Goal: Transaction & Acquisition: Purchase product/service

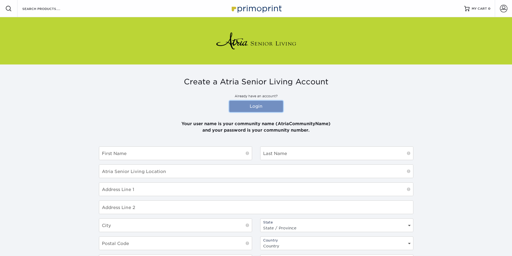
click at [263, 107] on link "Login" at bounding box center [256, 106] width 54 height 11
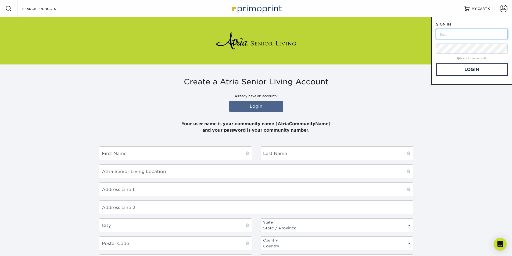
click at [463, 36] on input "text" at bounding box center [472, 34] width 72 height 10
type input "atriavalleyview"
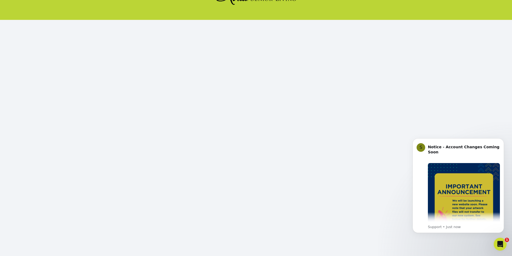
scroll to position [47, 0]
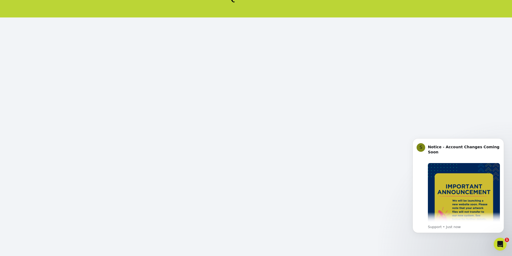
click html "S Notice - Account Changes Coming Soon ​ Past Order Files Will Not Transfer: Wh…"
click at [502, 140] on icon "Dismiss notification" at bounding box center [503, 140] width 2 height 2
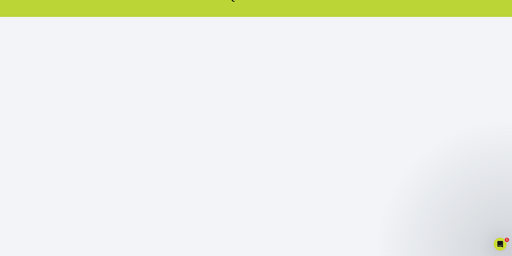
scroll to position [52, 0]
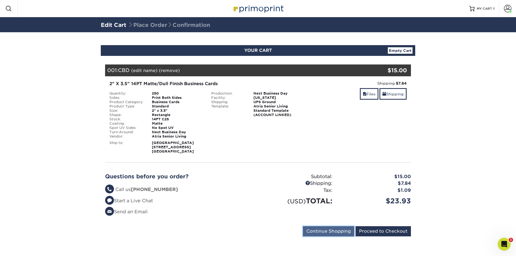
click at [308, 232] on input "Continue Shopping" at bounding box center [328, 231] width 51 height 10
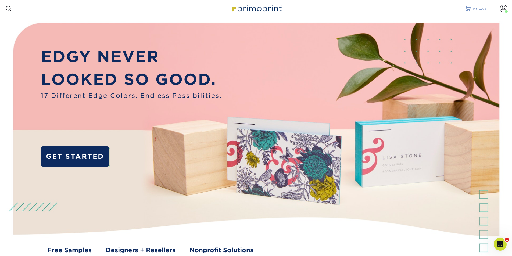
click at [483, 10] on span "MY CART" at bounding box center [480, 8] width 15 height 5
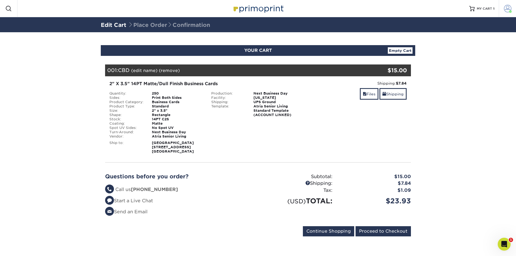
click at [511, 8] on span at bounding box center [508, 9] width 8 height 8
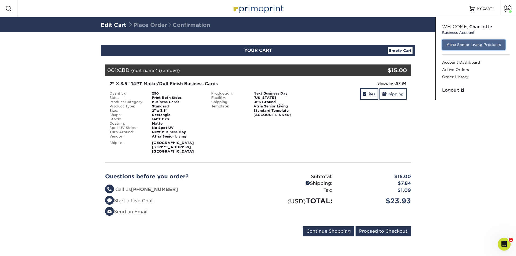
click at [467, 47] on link "Atria Senior Living Products" at bounding box center [473, 45] width 63 height 10
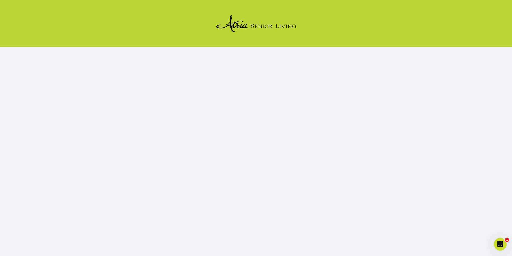
scroll to position [27, 0]
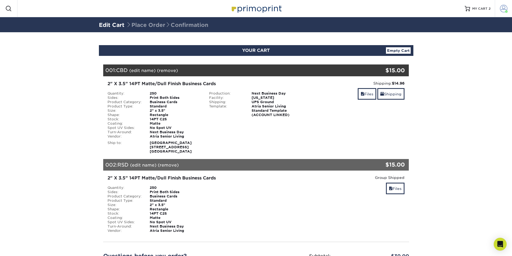
click at [503, 9] on span at bounding box center [504, 9] width 8 height 8
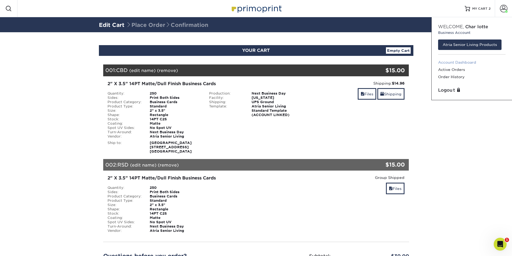
click at [466, 63] on link "Account Dashboard" at bounding box center [472, 62] width 68 height 7
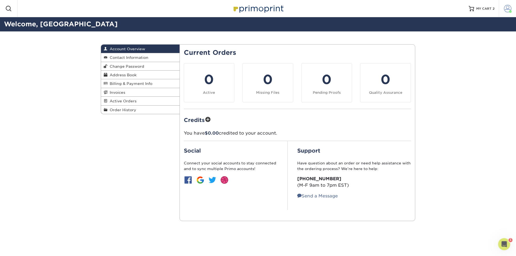
click at [506, 11] on span at bounding box center [508, 9] width 8 height 8
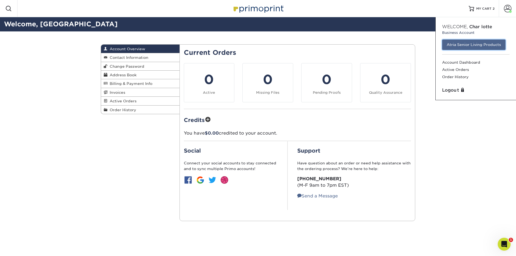
click at [473, 46] on link "Atria Senior Living Products" at bounding box center [473, 45] width 63 height 10
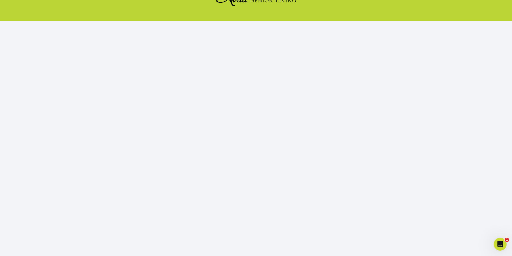
scroll to position [47, 0]
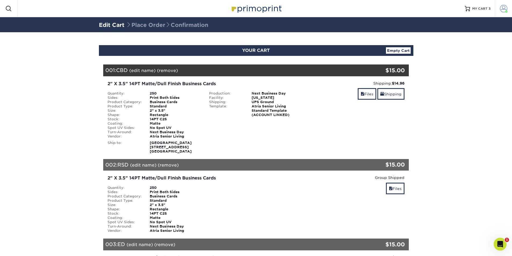
click at [501, 8] on span at bounding box center [504, 9] width 8 height 8
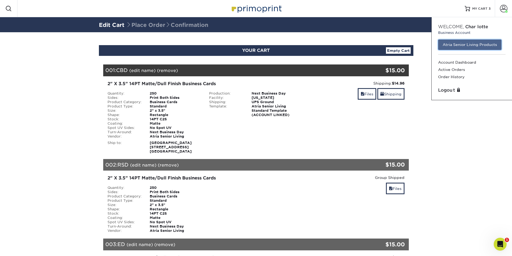
click at [453, 47] on link "Atria Senior Living Products" at bounding box center [469, 45] width 63 height 10
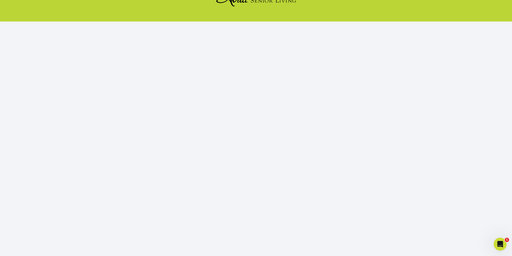
scroll to position [47, 0]
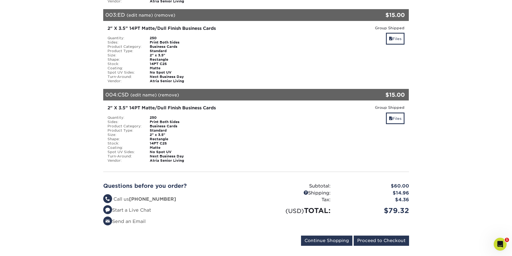
scroll to position [239, 0]
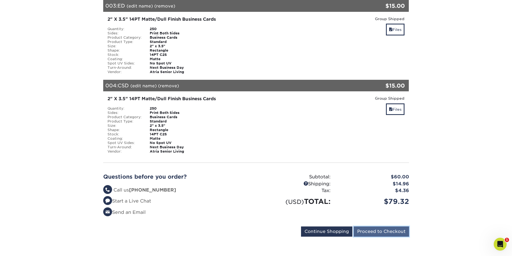
click at [398, 230] on input "Proceed to Checkout" at bounding box center [381, 232] width 55 height 10
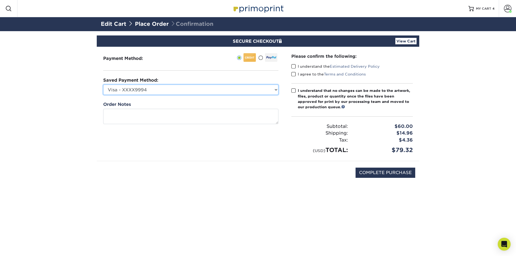
click at [214, 92] on select "Visa - XXXX9994 New Credit Card" at bounding box center [190, 90] width 175 height 10
click at [284, 176] on div "COMPLETE PURCHASE" at bounding box center [258, 175] width 315 height 29
click at [264, 91] on select "Visa - XXXX9994 New Credit Card" at bounding box center [190, 90] width 175 height 10
drag, startPoint x: 277, startPoint y: 76, endPoint x: 290, endPoint y: 68, distance: 15.2
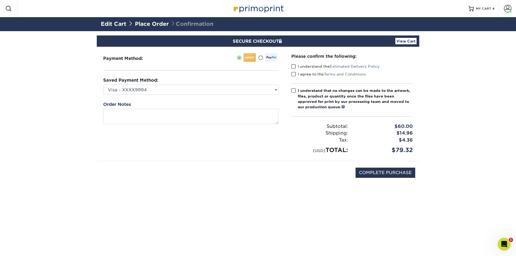
click at [277, 76] on div "Payment Method:" at bounding box center [191, 104] width 188 height 114
click at [291, 67] on div "Please confirm the following: I understand the Estimated Delivery Policy I agre…" at bounding box center [352, 104] width 134 height 114
click at [295, 64] on span at bounding box center [294, 66] width 5 height 5
click at [0, 0] on input "I understand the Estimated Delivery Policy" at bounding box center [0, 0] width 0 height 0
click at [295, 75] on span at bounding box center [294, 74] width 5 height 5
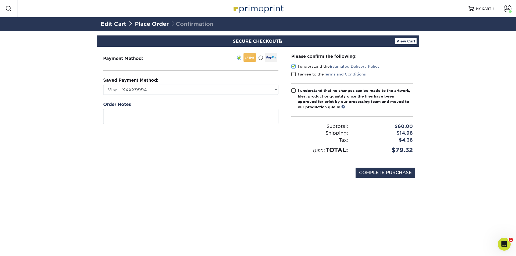
click at [0, 0] on input "I agree to the Terms and Conditions" at bounding box center [0, 0] width 0 height 0
click at [295, 86] on div "Please confirm the following: I understand the Estimated Delivery Policy I agre…" at bounding box center [353, 103] width 122 height 101
click at [294, 92] on span at bounding box center [294, 90] width 5 height 5
click at [0, 0] on input "I understand that no changes can be made to the artwork, files, product or quan…" at bounding box center [0, 0] width 0 height 0
click at [287, 140] on div "Please confirm the following: I understand the Estimated Delivery Policy I agre…" at bounding box center [352, 104] width 134 height 114
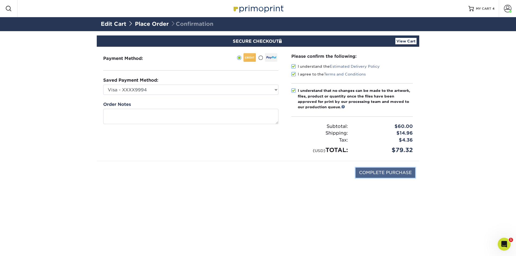
click at [391, 174] on input "COMPLETE PURCHASE" at bounding box center [386, 173] width 60 height 10
type input "PROCESSING, PLEASE WAIT..."
click at [293, 172] on div "PROCESSING, PLEASE WAIT..." at bounding box center [258, 175] width 315 height 29
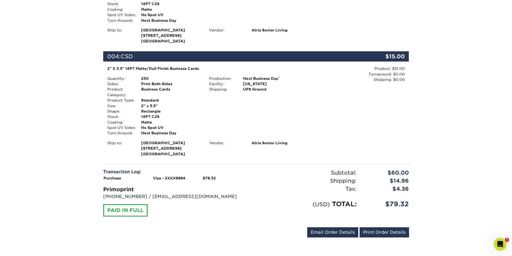
scroll to position [396, 0]
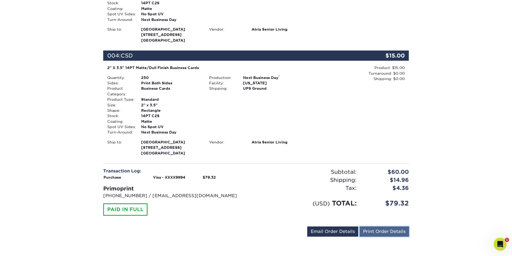
click at [370, 230] on link "Print Order Details" at bounding box center [384, 232] width 49 height 10
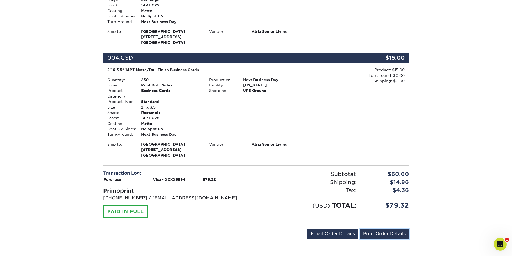
scroll to position [207, 0]
